Goal: Task Accomplishment & Management: Complete application form

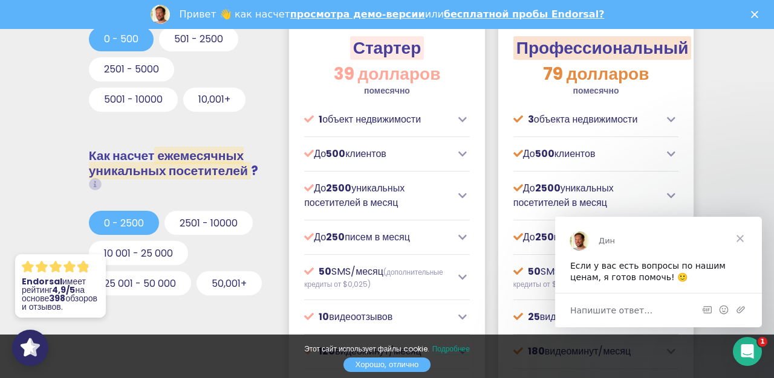
scroll to position [366, 0]
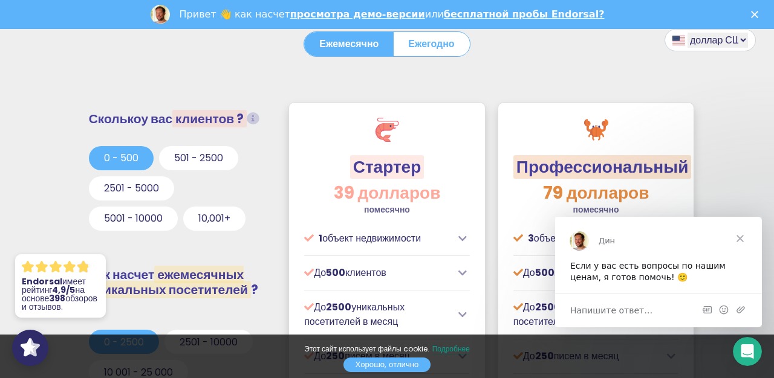
click at [745, 241] on span "Закрывать" at bounding box center [740, 238] width 44 height 44
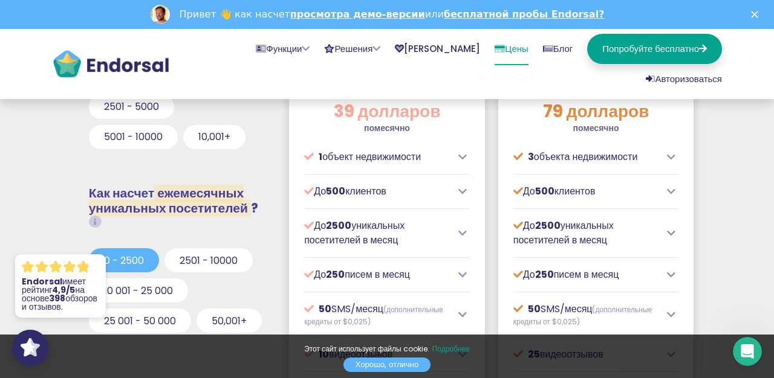
scroll to position [441, 0]
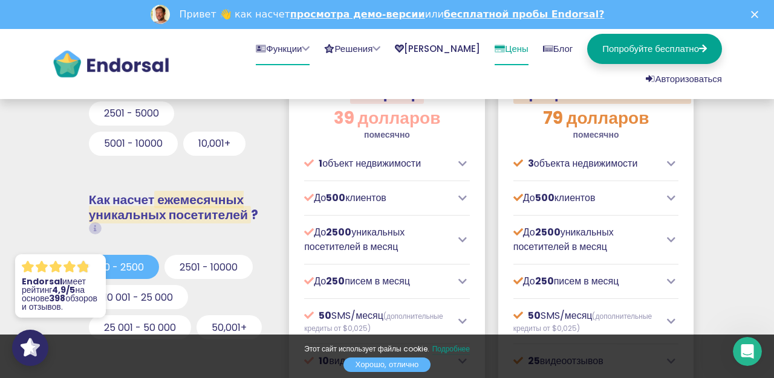
click at [266, 42] on font "Функции" at bounding box center [284, 48] width 36 height 13
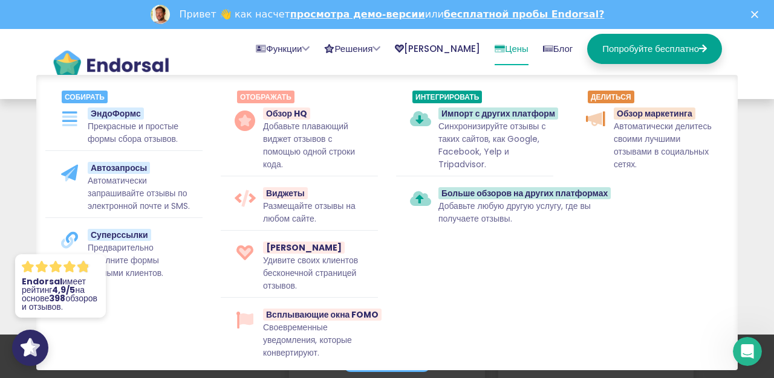
click at [99, 53] on img at bounding box center [111, 64] width 118 height 30
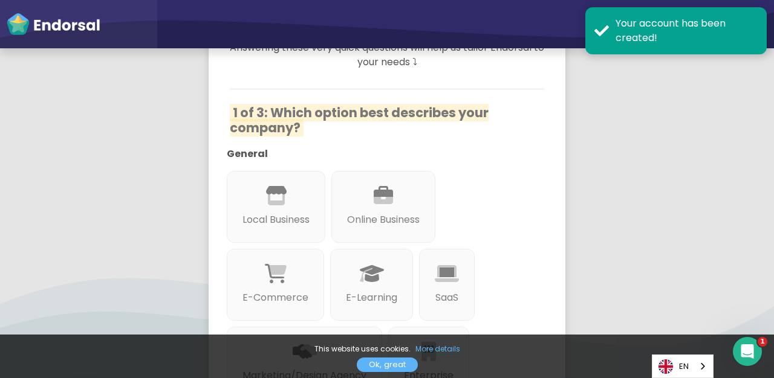
scroll to position [188, 0]
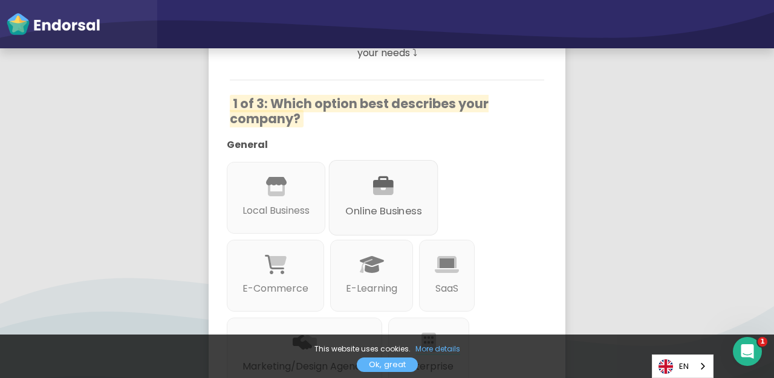
click at [399, 186] on div "Online Business" at bounding box center [383, 198] width 109 height 76
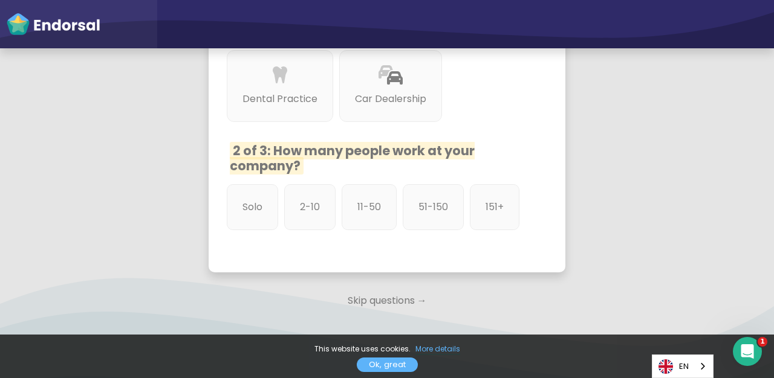
scroll to position [690, 0]
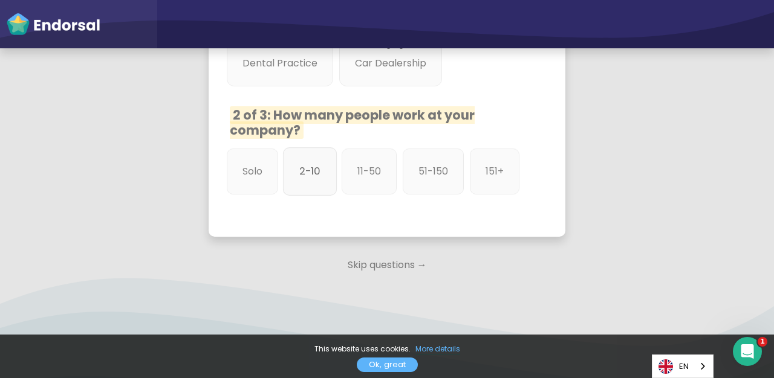
click at [317, 169] on p "2-10" at bounding box center [309, 171] width 21 height 15
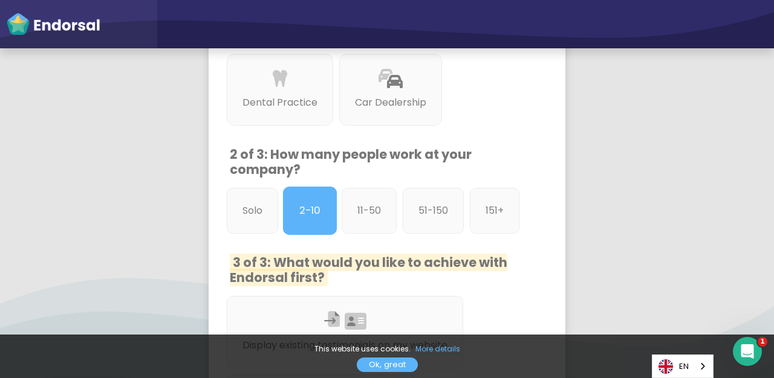
scroll to position [636, 0]
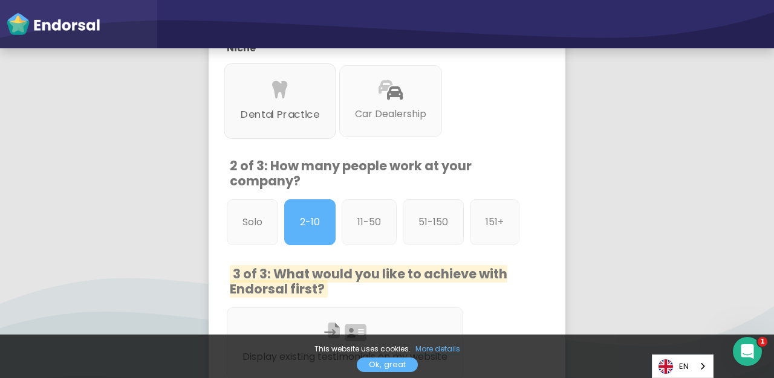
click at [322, 94] on div "Dental Practice" at bounding box center [280, 101] width 112 height 76
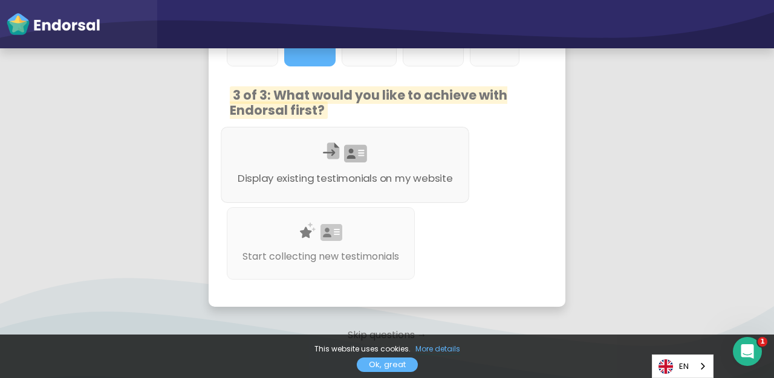
scroll to position [821, 0]
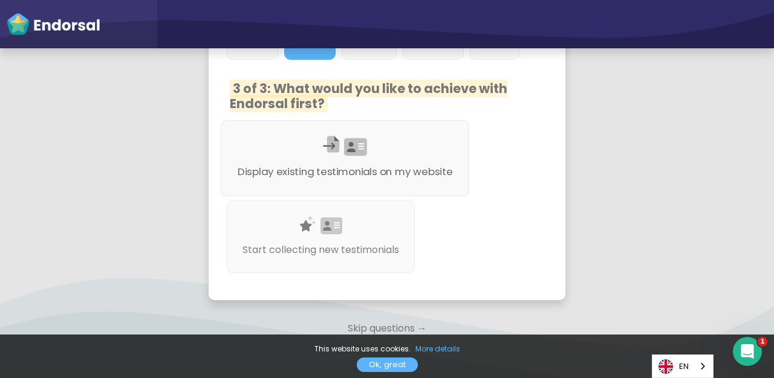
click at [442, 143] on div "Display existing testimonials on my website" at bounding box center [345, 158] width 248 height 76
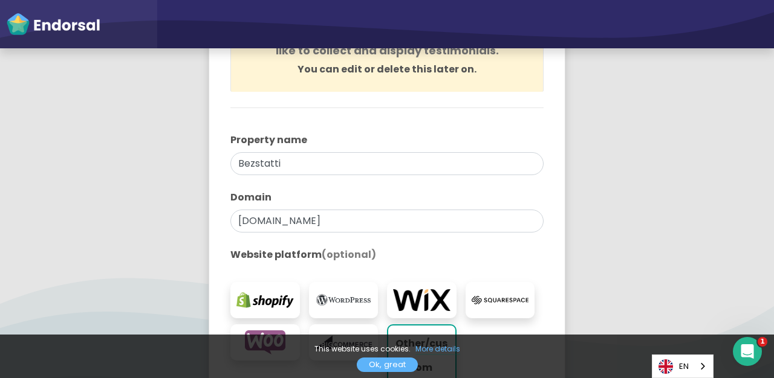
scroll to position [161, 0]
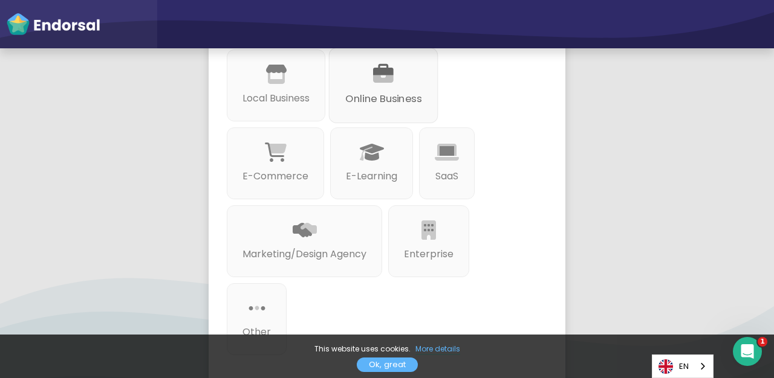
scroll to position [305, 0]
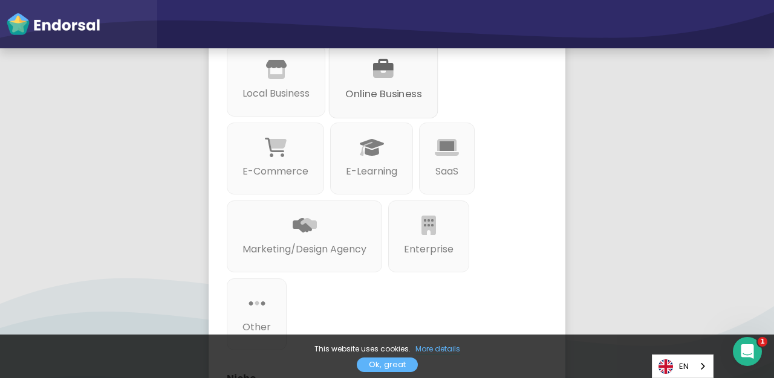
click at [399, 94] on p "Online Business" at bounding box center [383, 93] width 76 height 15
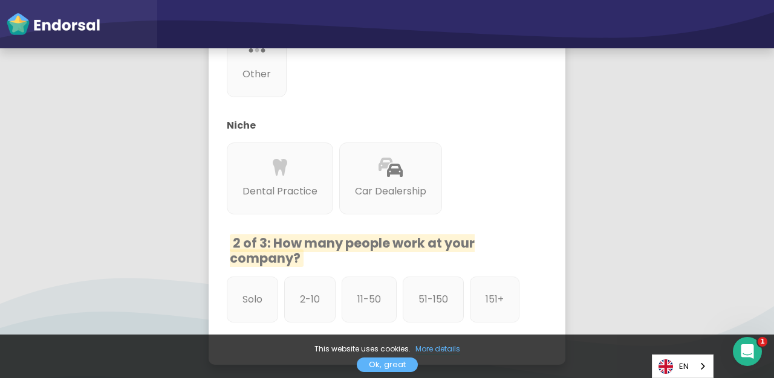
scroll to position [552, 0]
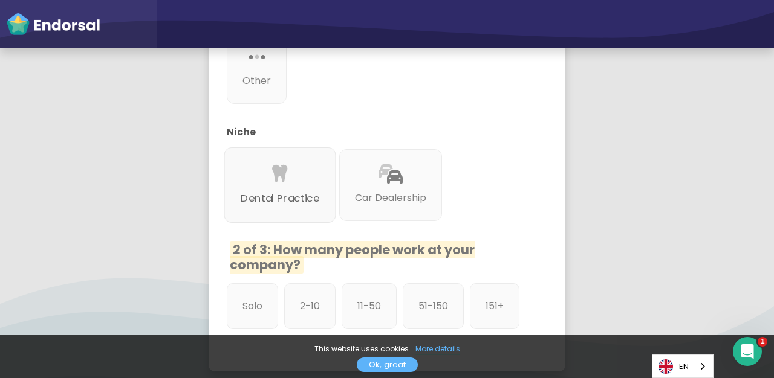
click at [296, 176] on div "Dental Practice" at bounding box center [280, 185] width 112 height 76
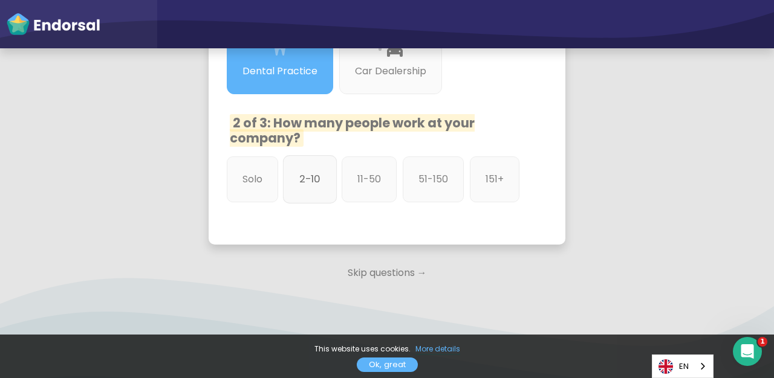
click at [310, 177] on p "2-10" at bounding box center [309, 179] width 21 height 15
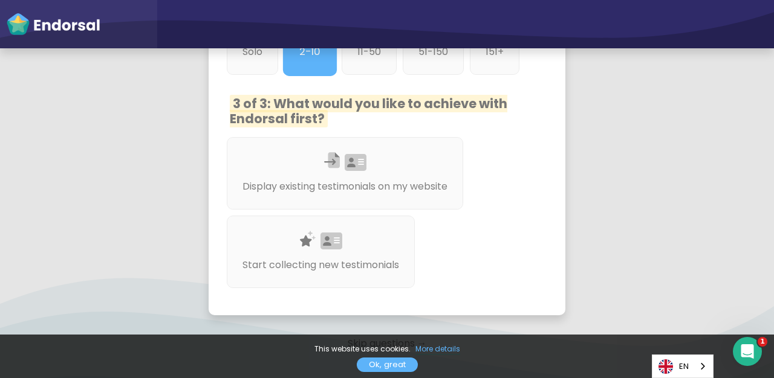
scroll to position [808, 0]
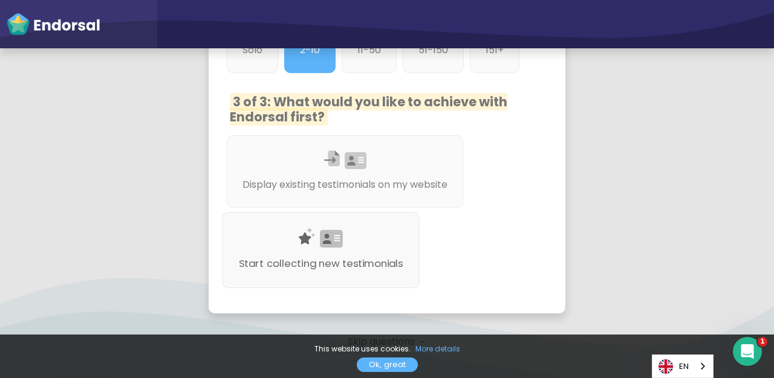
click at [360, 256] on p "Start collecting new testimonials" at bounding box center [321, 263] width 164 height 15
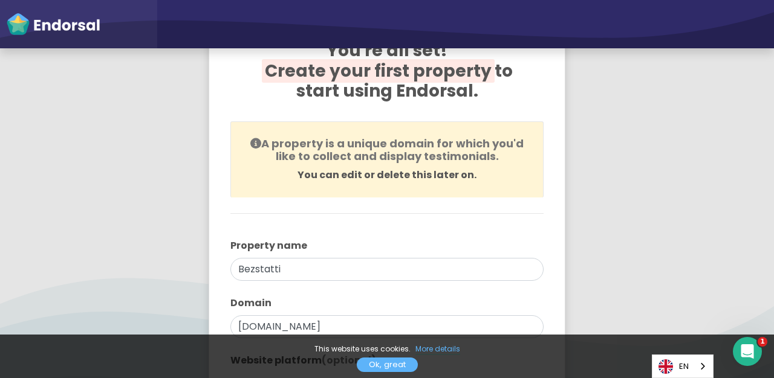
scroll to position [7, 0]
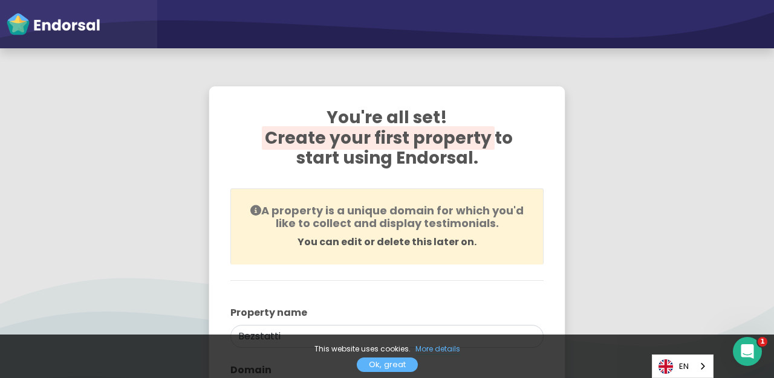
click at [444, 150] on h2 "You're all set! Create your first property to start using Endorsal." at bounding box center [386, 146] width 313 height 76
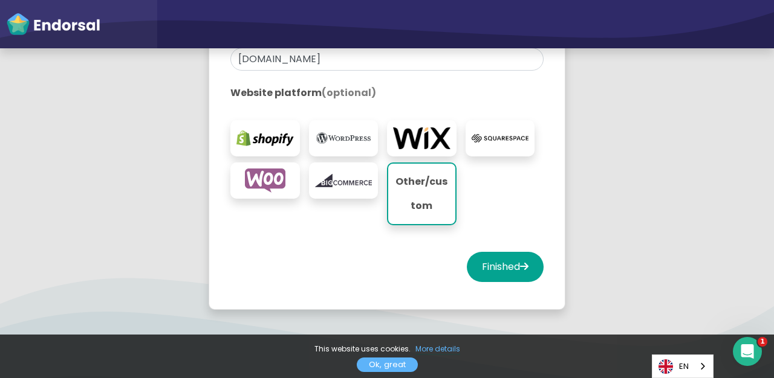
scroll to position [356, 0]
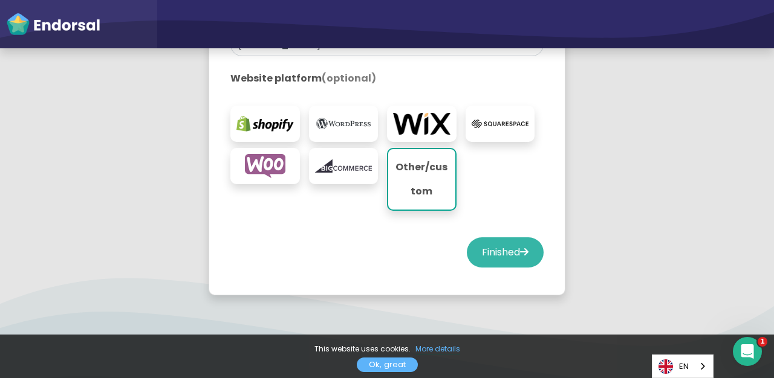
click at [511, 256] on button "Finished" at bounding box center [505, 253] width 77 height 30
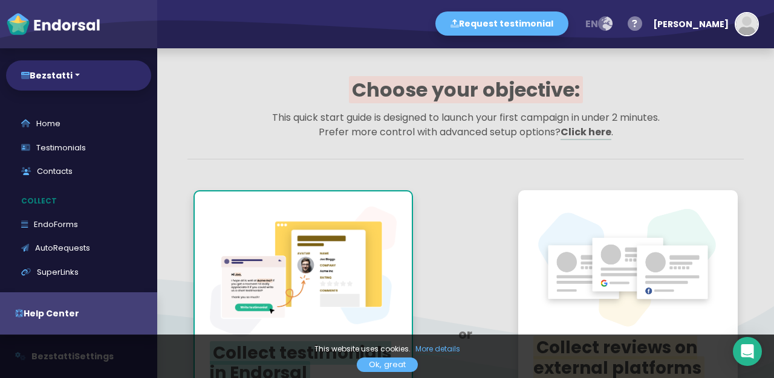
click at [598, 22] on span "en" at bounding box center [591, 24] width 13 height 14
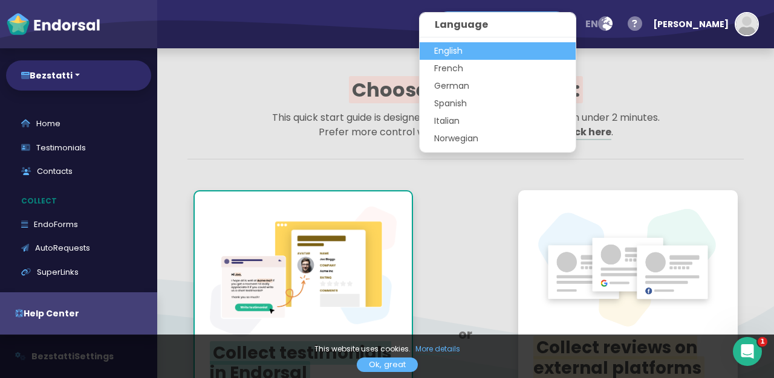
click at [663, 74] on div "Choose your objective: This quick start guide is designed to launch your first …" at bounding box center [465, 323] width 586 height 520
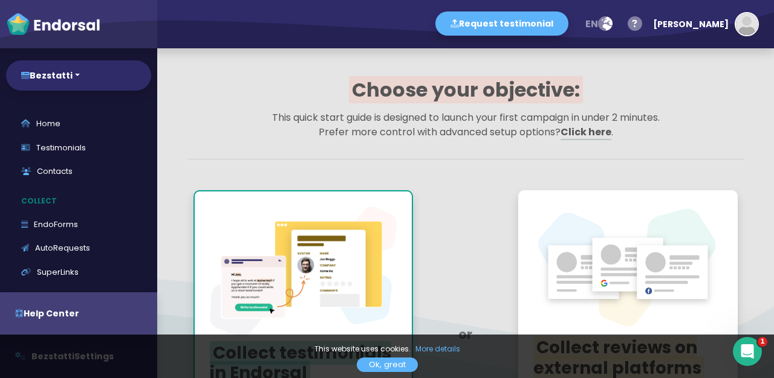
click at [497, 170] on div at bounding box center [465, 176] width 556 height 15
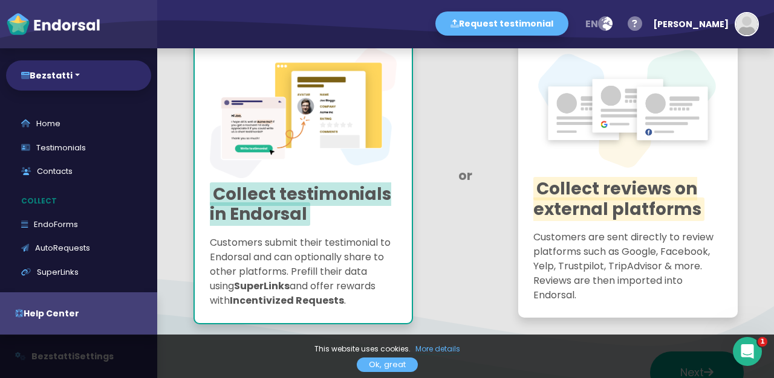
scroll to position [160, 0]
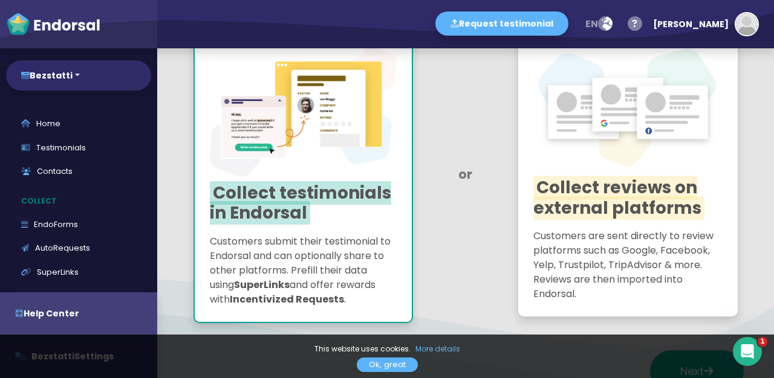
click at [389, 362] on link "Ok, great" at bounding box center [387, 365] width 61 height 15
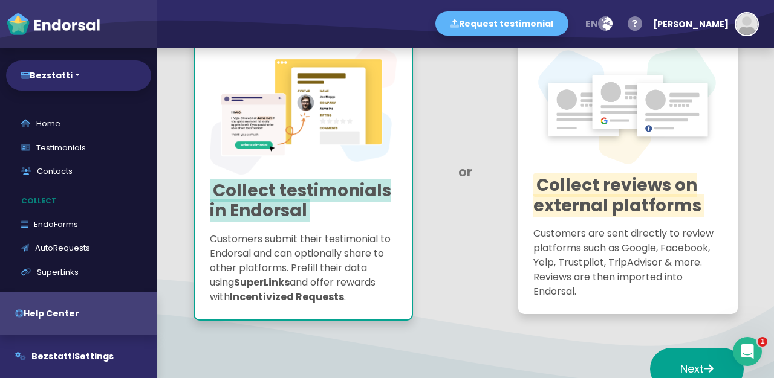
scroll to position [128, 0]
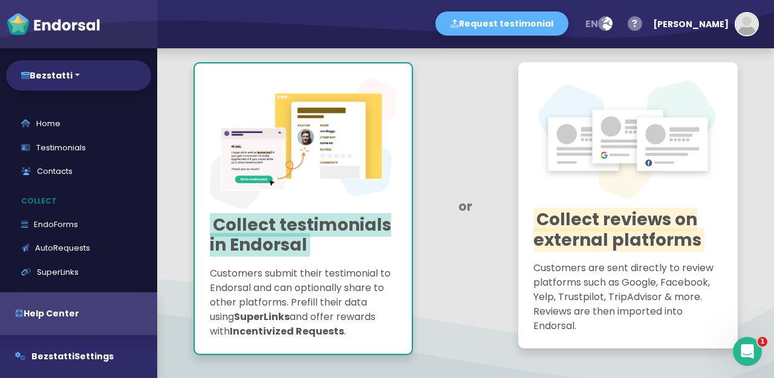
click at [352, 175] on img at bounding box center [303, 144] width 187 height 130
click at [342, 208] on img at bounding box center [303, 144] width 187 height 130
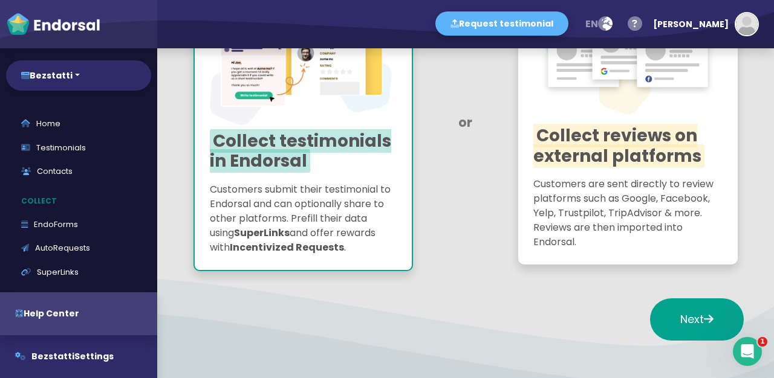
scroll to position [280, 0]
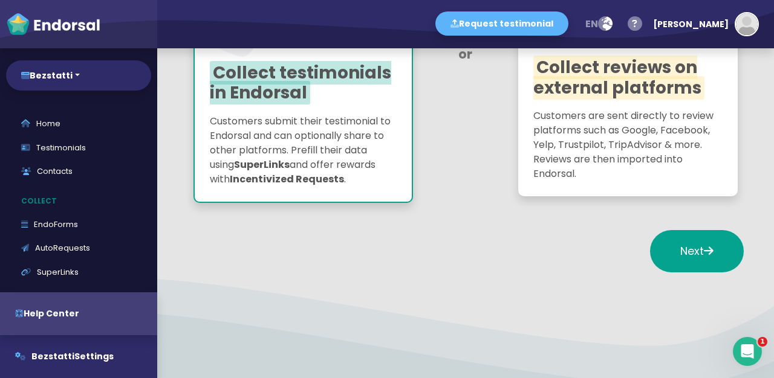
click at [345, 144] on p "Customers submit their testimonial to Endorsal and can optionally share to othe…" at bounding box center [303, 150] width 187 height 73
click at [697, 271] on button "Next" at bounding box center [697, 251] width 94 height 42
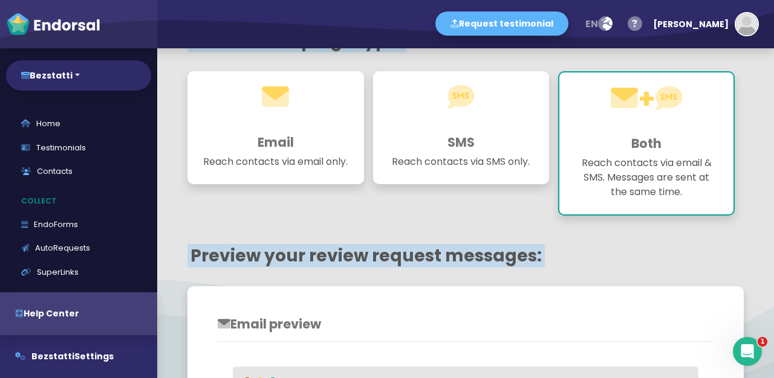
scroll to position [59, 0]
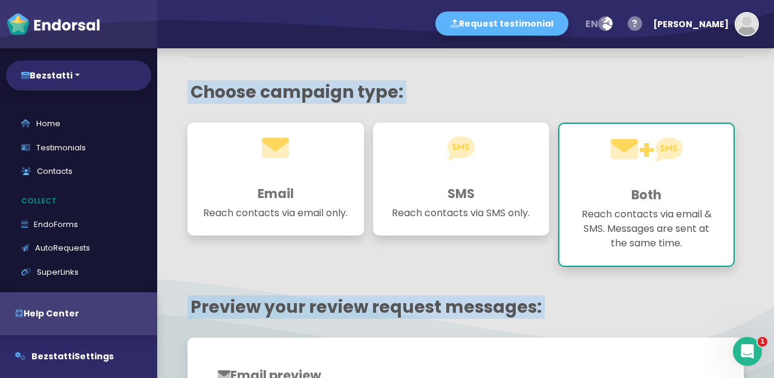
click at [519, 178] on h1 at bounding box center [461, 160] width 146 height 44
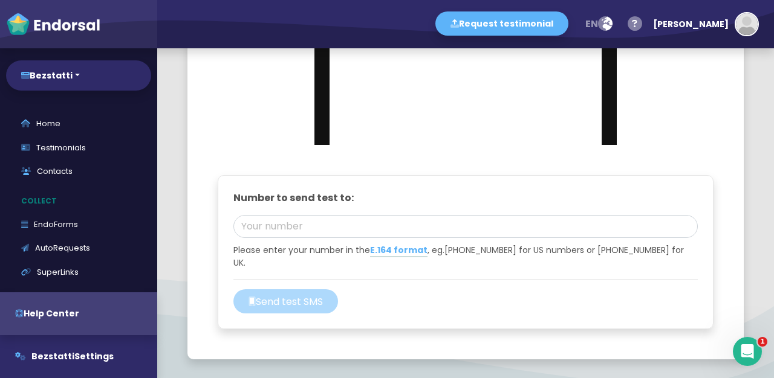
scroll to position [620, 0]
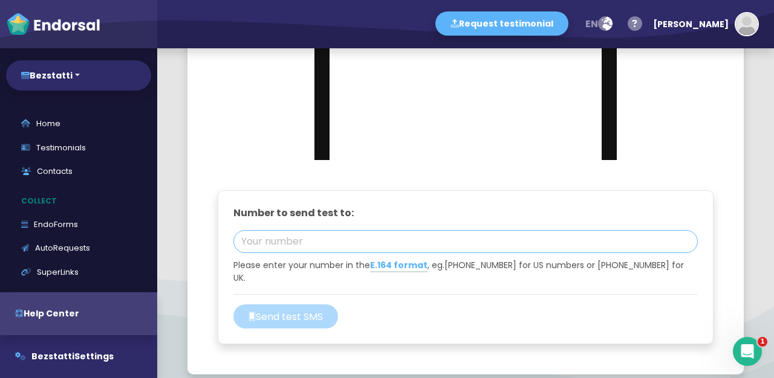
click at [497, 239] on input "tel" at bounding box center [465, 241] width 464 height 23
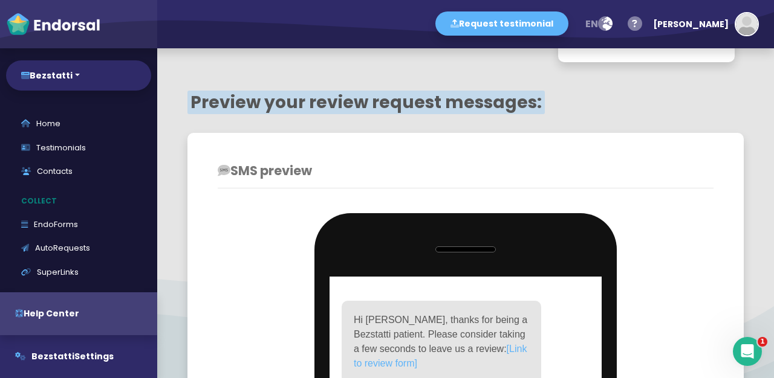
scroll to position [266, 0]
